Goal: Task Accomplishment & Management: Use online tool/utility

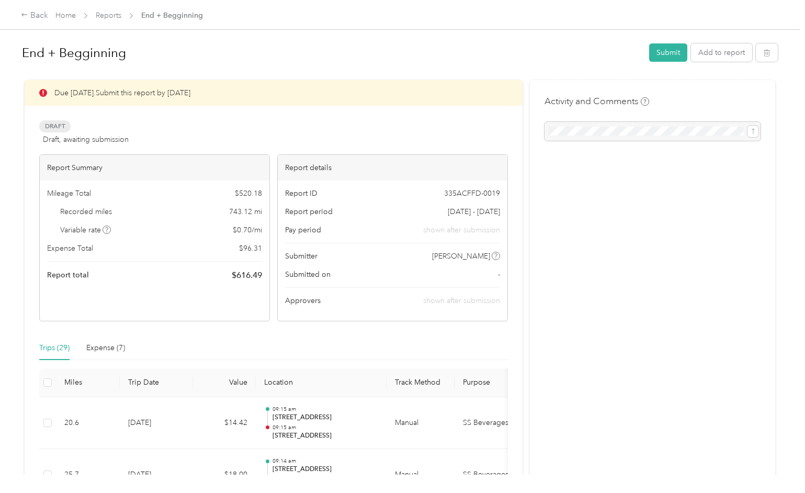
click at [727, 43] on button "Add to report" at bounding box center [721, 52] width 61 height 18
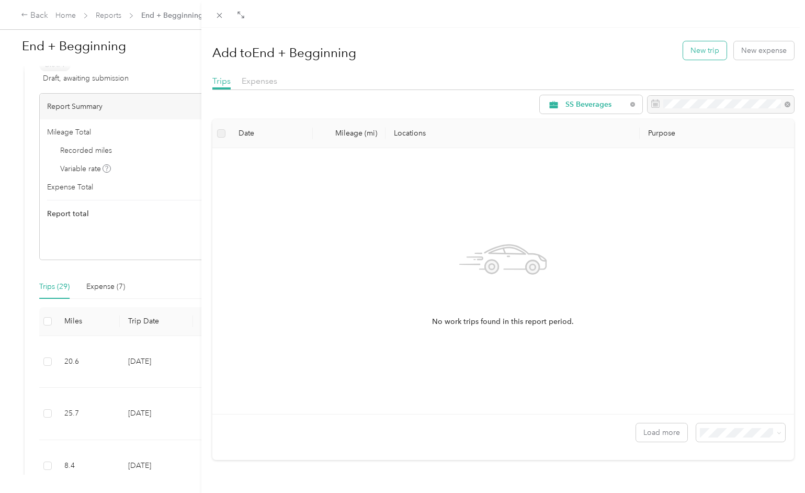
click at [708, 52] on button "New trip" at bounding box center [704, 50] width 43 height 18
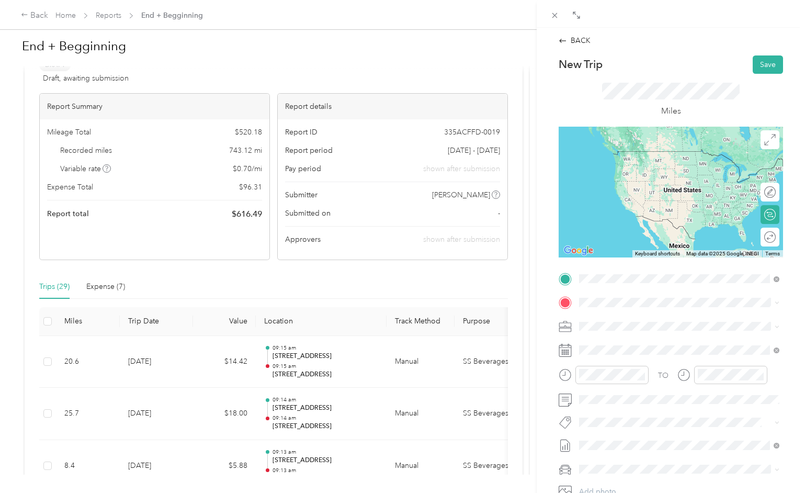
click at [623, 318] on span "[STREET_ADDRESS][PERSON_NAME][US_STATE]" at bounding box center [680, 316] width 163 height 9
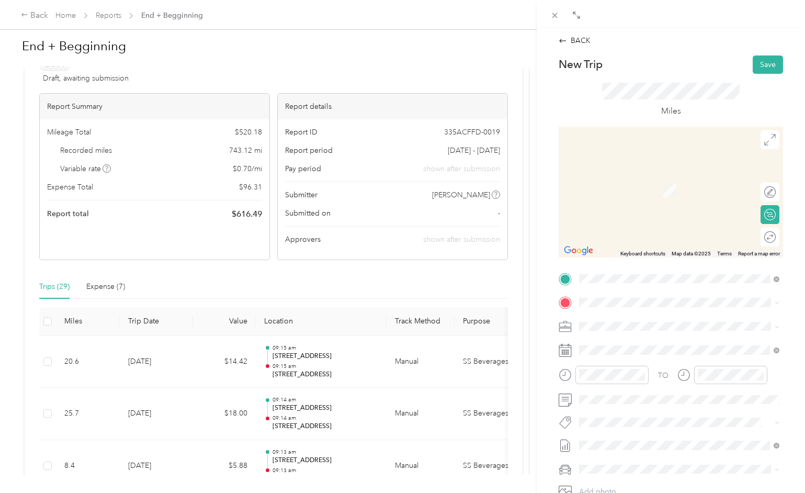
click at [633, 341] on span "[STREET_ADDRESS][US_STATE]" at bounding box center [651, 336] width 105 height 9
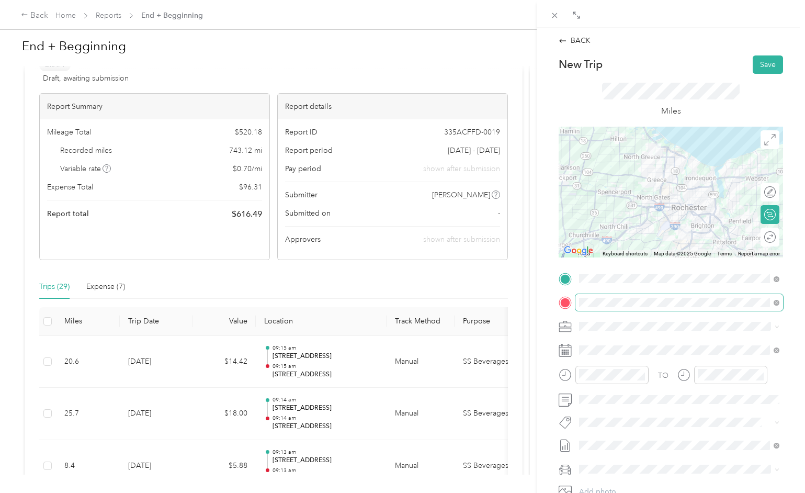
click at [611, 301] on span at bounding box center [679, 302] width 208 height 17
click at [721, 102] on div "Miles" at bounding box center [671, 100] width 138 height 35
click at [769, 65] on button "Save" at bounding box center [768, 64] width 30 height 18
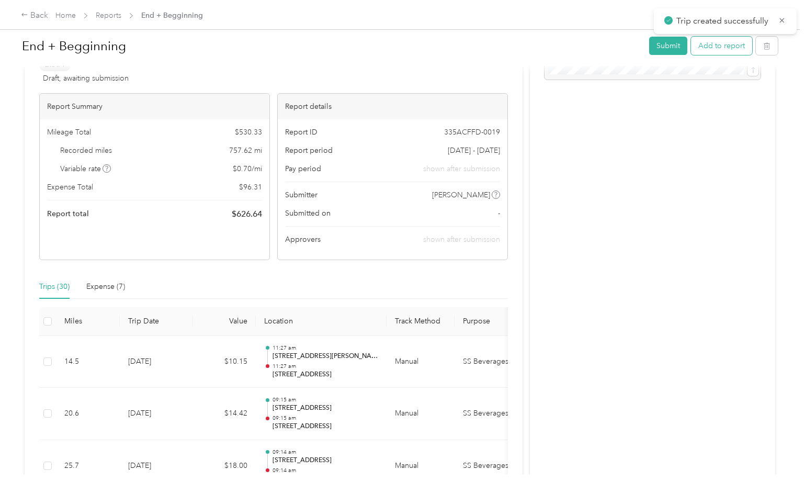
click at [720, 48] on button "Add to report" at bounding box center [721, 46] width 61 height 18
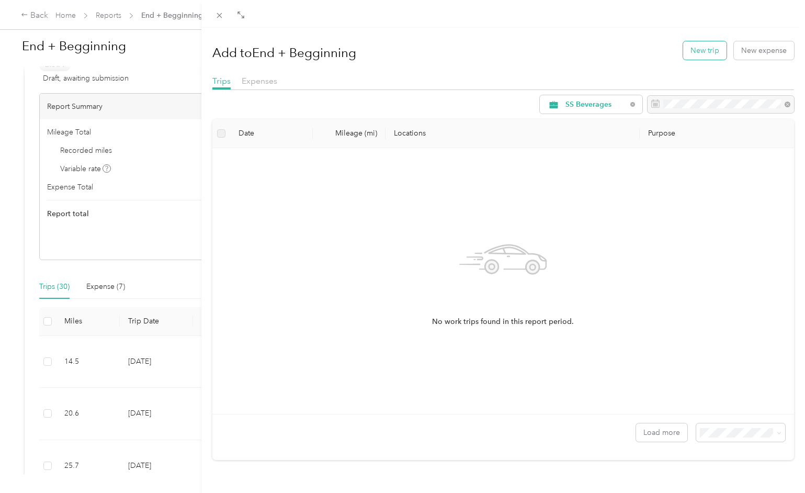
click at [696, 52] on button "New trip" at bounding box center [704, 50] width 43 height 18
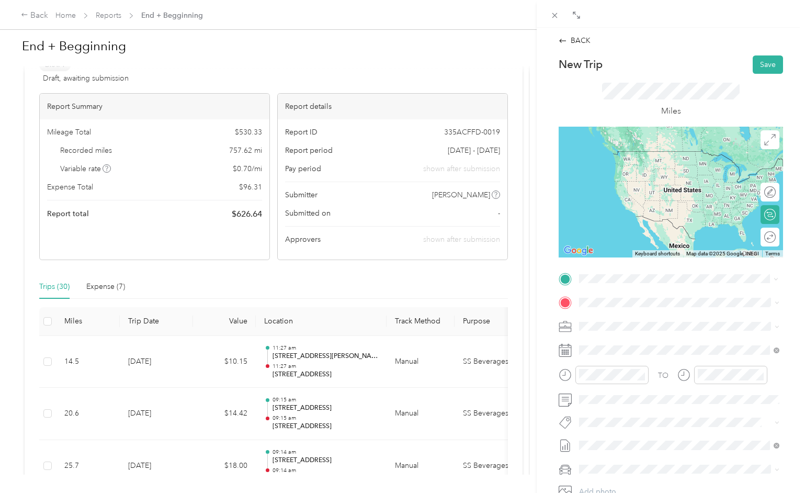
click at [602, 318] on span "[STREET_ADDRESS][US_STATE]" at bounding box center [651, 316] width 105 height 9
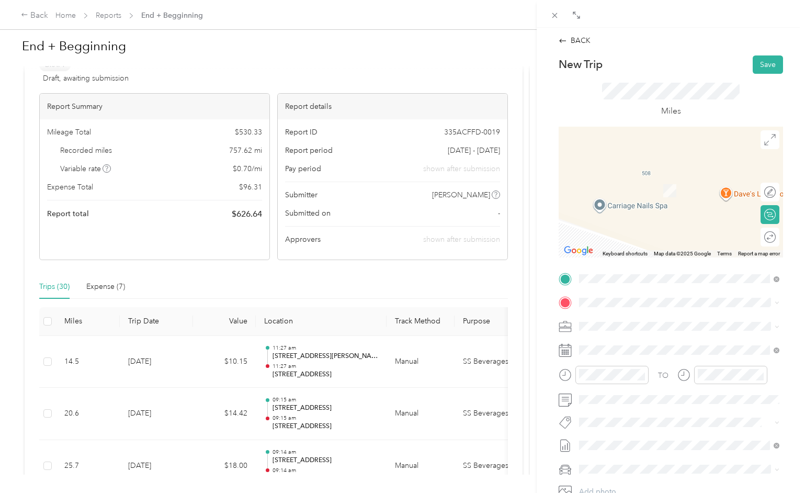
click at [609, 339] on span "[STREET_ADDRESS][US_STATE]" at bounding box center [651, 336] width 105 height 9
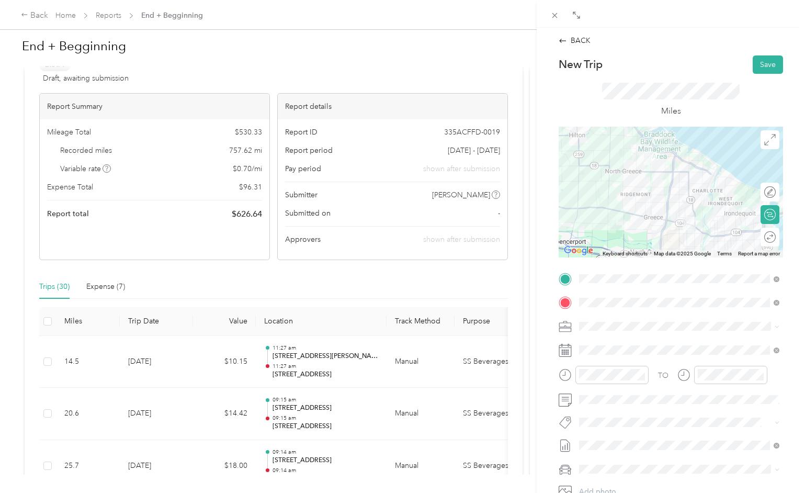
click at [562, 291] on div "TO Add photo" at bounding box center [670, 396] width 224 height 253
click at [767, 70] on button "Save" at bounding box center [768, 64] width 30 height 18
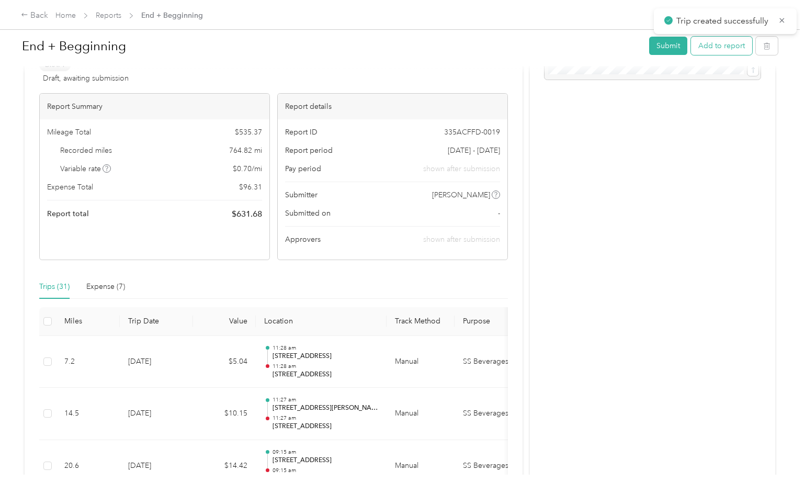
click at [738, 50] on button "Add to report" at bounding box center [721, 46] width 61 height 18
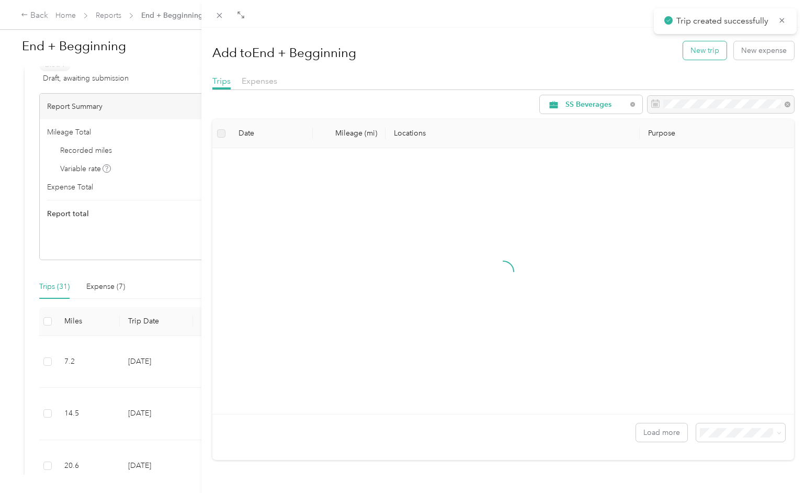
click at [711, 55] on button "New trip" at bounding box center [704, 50] width 43 height 18
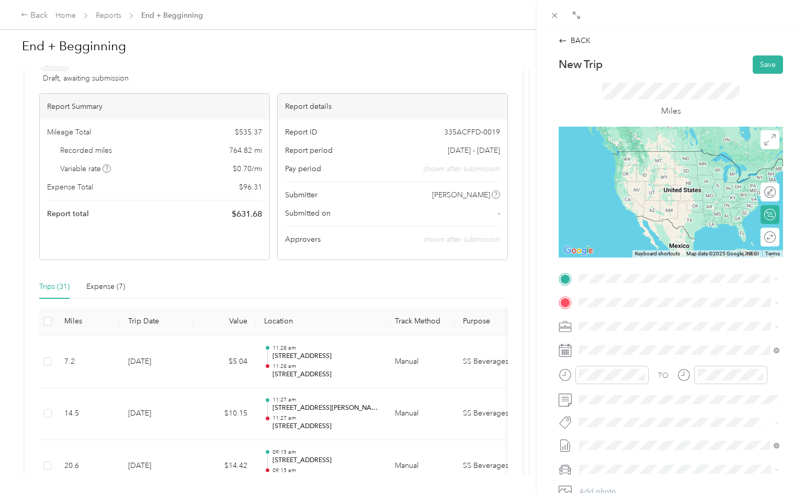
click at [615, 319] on span "[STREET_ADDRESS][US_STATE]" at bounding box center [651, 316] width 105 height 9
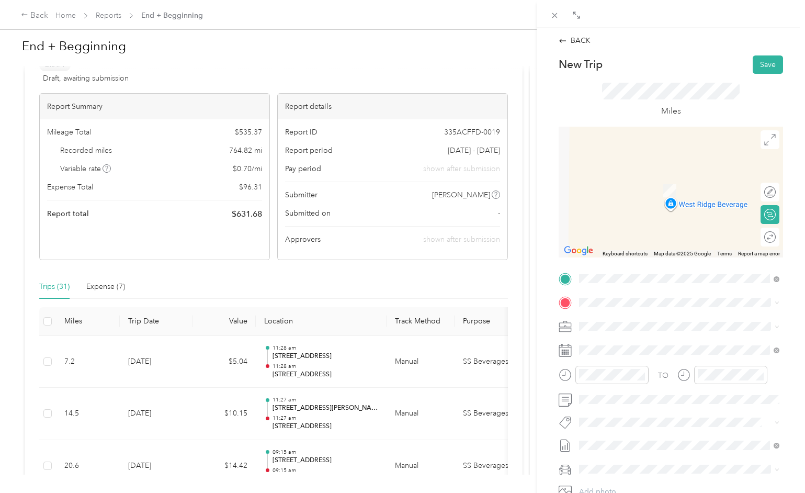
click at [606, 339] on span "[STREET_ADDRESS][PERSON_NAME][US_STATE]" at bounding box center [680, 334] width 163 height 9
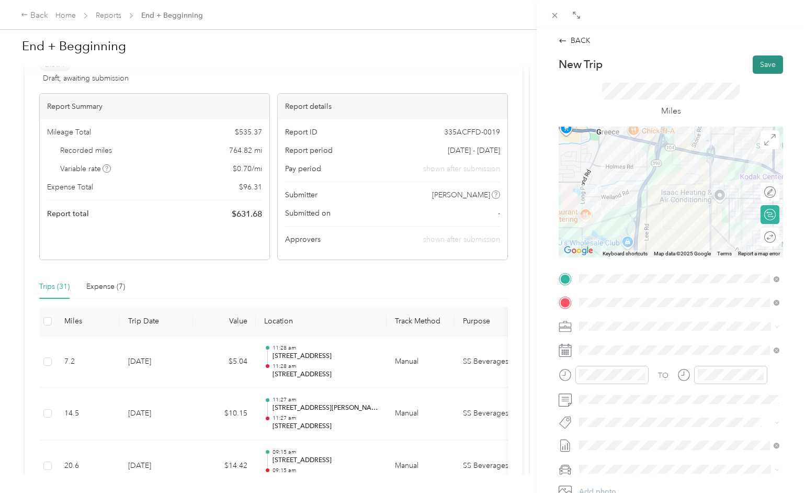
click at [759, 71] on button "Save" at bounding box center [768, 64] width 30 height 18
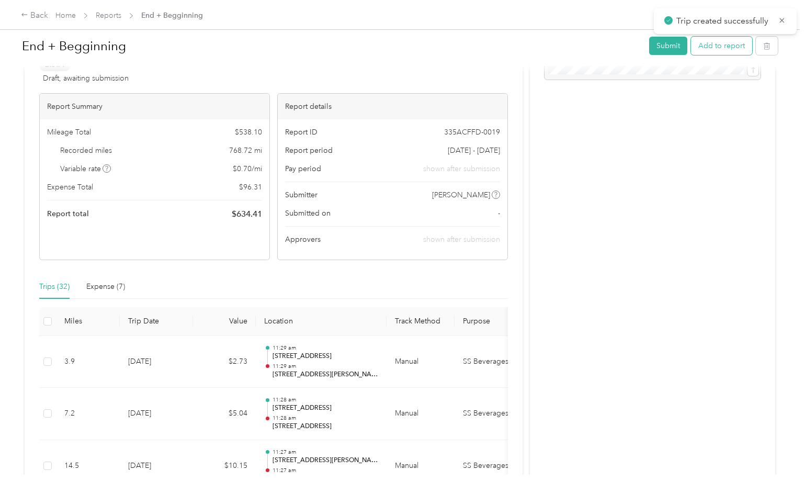
click at [716, 49] on button "Add to report" at bounding box center [721, 46] width 61 height 18
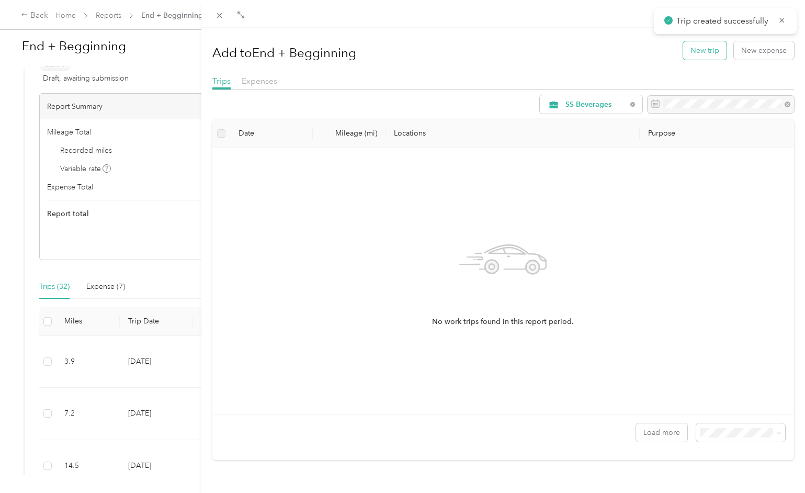
click at [694, 56] on button "New trip" at bounding box center [704, 50] width 43 height 18
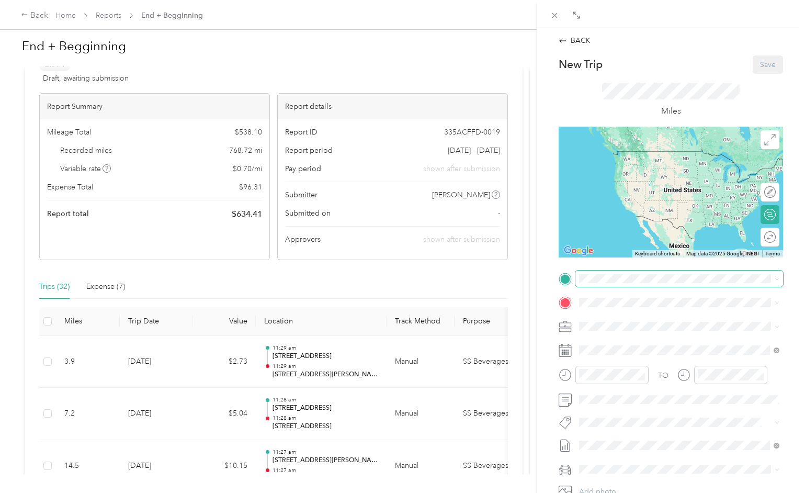
click at [589, 270] on span at bounding box center [679, 278] width 208 height 17
click at [599, 315] on span "[STREET_ADDRESS][PERSON_NAME][US_STATE]" at bounding box center [680, 310] width 163 height 9
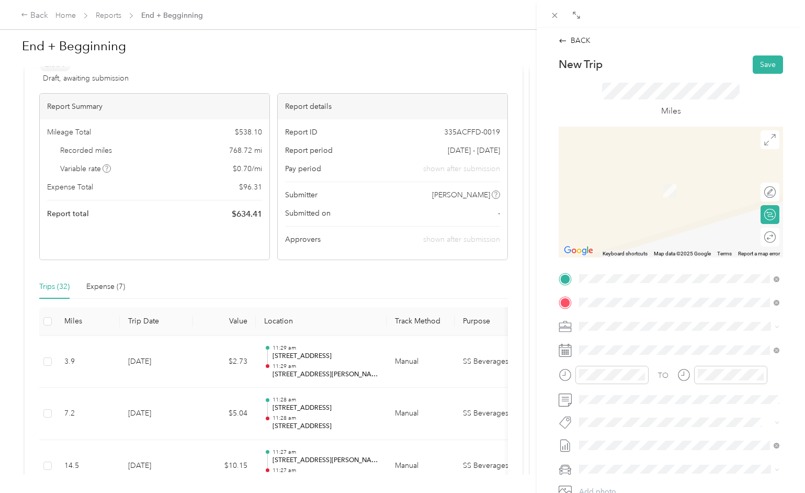
click at [631, 345] on span "[STREET_ADDRESS][US_STATE]" at bounding box center [651, 339] width 105 height 9
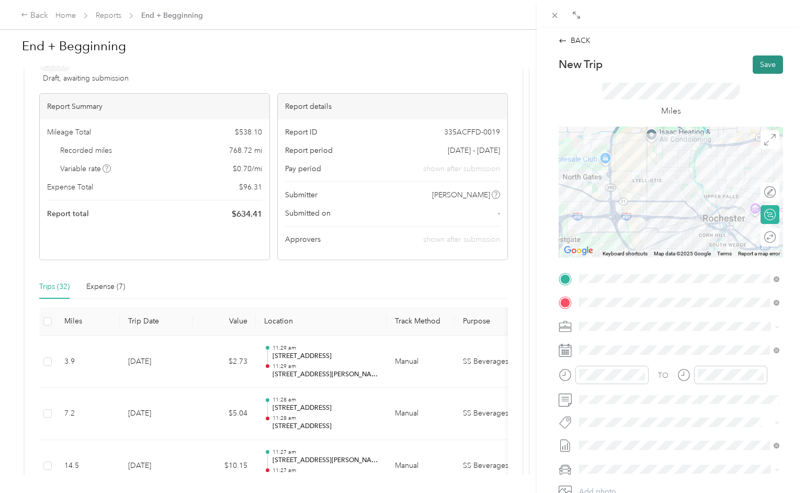
click at [771, 62] on button "Save" at bounding box center [768, 64] width 30 height 18
